Goal: Information Seeking & Learning: Learn about a topic

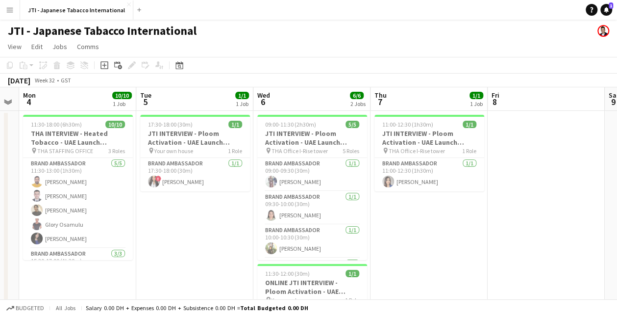
scroll to position [0, 198]
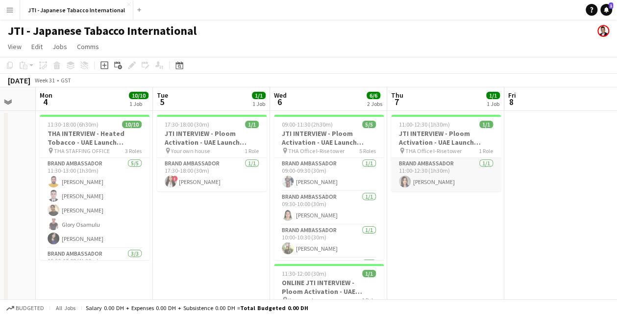
drag, startPoint x: 442, startPoint y: 177, endPoint x: 430, endPoint y: 179, distance: 12.0
click at [430, 179] on app-card-role "Brand Ambassador [DATE] 11:00-12:30 (1h30m) [PERSON_NAME]" at bounding box center [446, 174] width 110 height 33
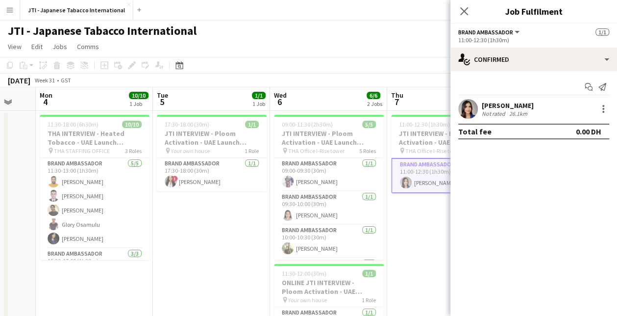
click at [545, 107] on div "[PERSON_NAME] Not rated 26.1km" at bounding box center [533, 109] width 167 height 20
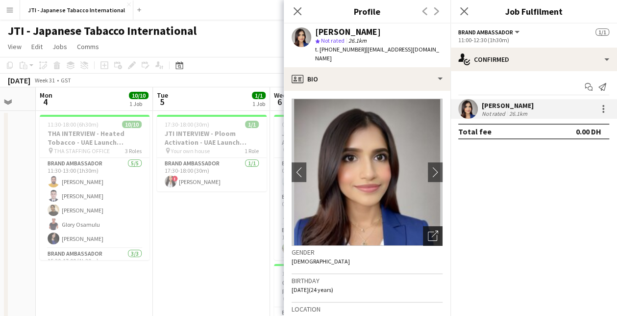
click at [428, 230] on icon "Open photos pop-in" at bounding box center [433, 235] width 10 height 10
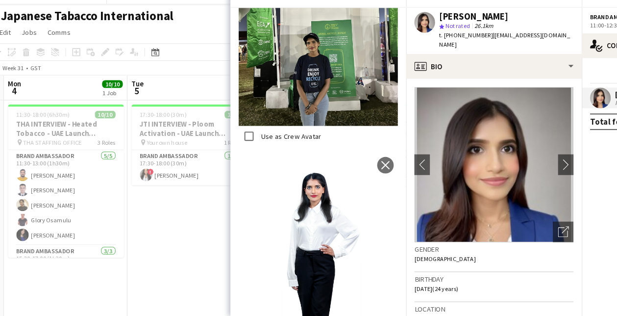
scroll to position [0, 0]
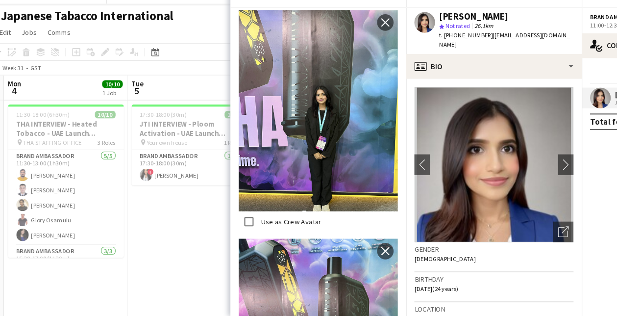
click at [186, 230] on app-date-cell "17:30-18:00 (30m) 1/1 JTI INTERVIEW - Ploom Activation - UAE Launch Program pin…" at bounding box center [211, 236] width 117 height 250
